Goal: Task Accomplishment & Management: Use online tool/utility

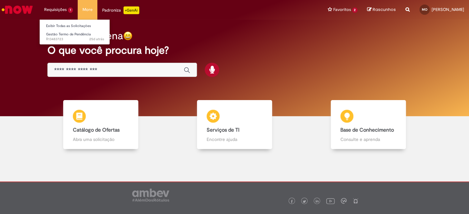
click at [61, 6] on li "Requisições 1 Exibir Todas as Solicitações Gestão Termo de Pendência 25d atrás …" at bounding box center [58, 9] width 38 height 19
click at [60, 26] on link "Exibir Todas as Solicitações" at bounding box center [75, 26] width 71 height 7
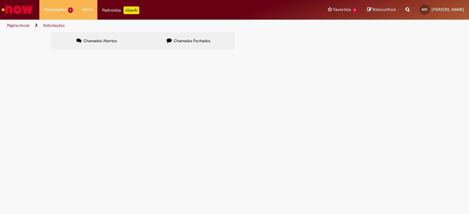
click at [0, 0] on span "R13483723" at bounding box center [0, 0] width 0 height 0
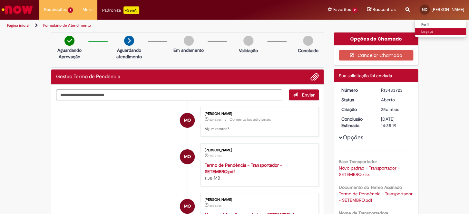
click at [429, 31] on link "Logout" at bounding box center [440, 31] width 51 height 7
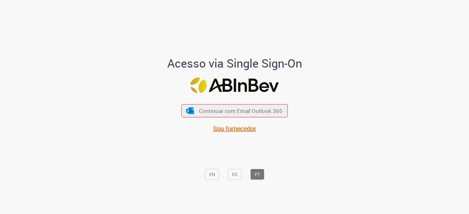
click at [242, 126] on span "Sou fornecedor" at bounding box center [234, 128] width 43 height 9
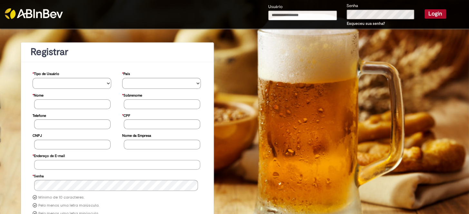
type input "**********"
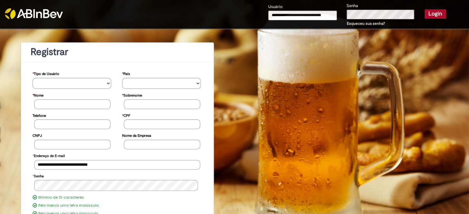
click at [432, 13] on button "Login" at bounding box center [436, 13] width 22 height 9
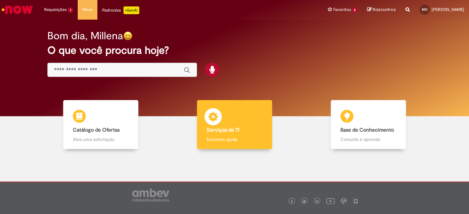
click at [235, 120] on div "Serviços de TI Serviços de TI Encontre ajuda" at bounding box center [234, 124] width 75 height 49
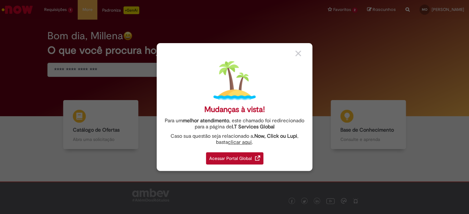
click at [234, 158] on div "Acessar Portal Global" at bounding box center [234, 158] width 57 height 12
